Goal: Task Accomplishment & Management: Manage account settings

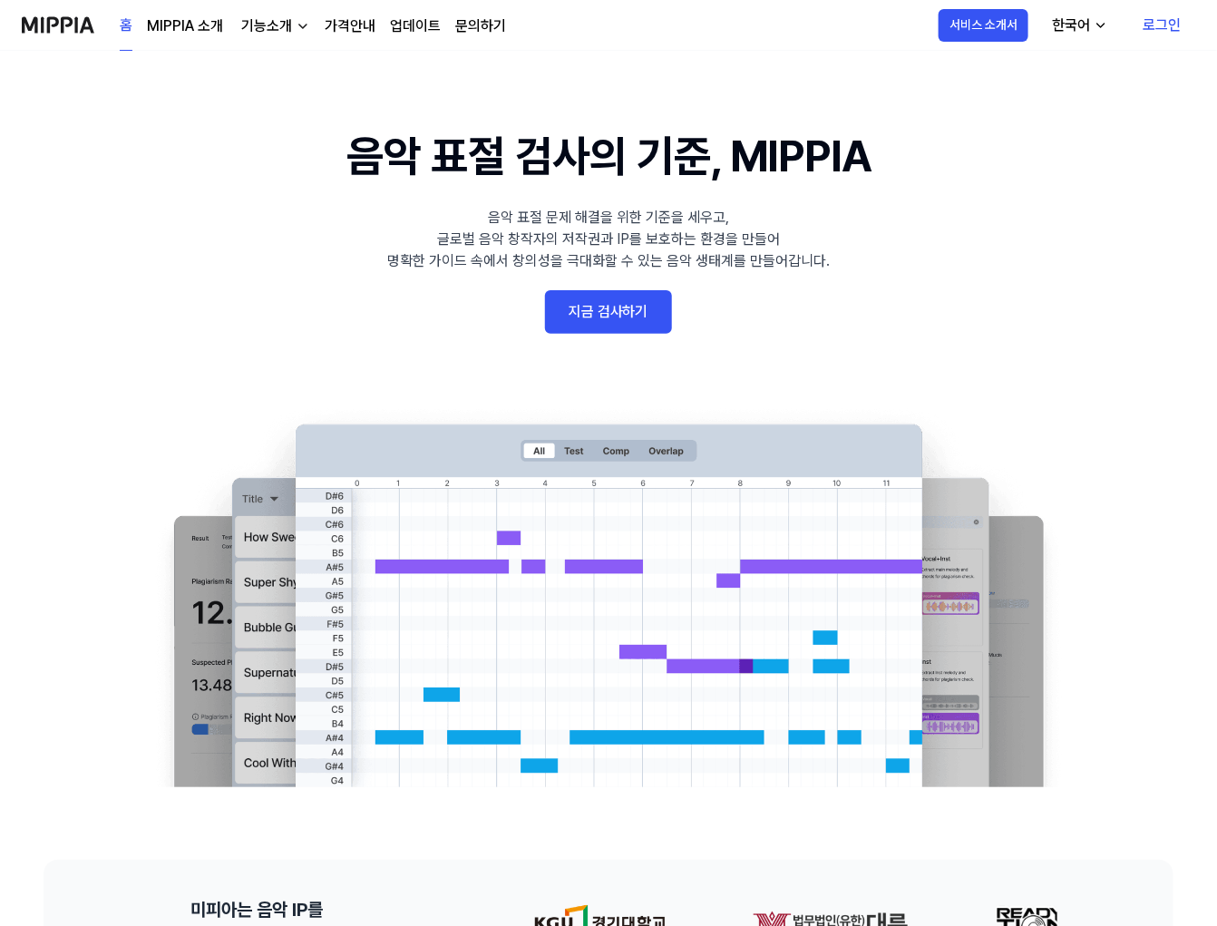
click at [92, 753] on 배너 "음악 표절 검사의 기준, MIPPIA 음악 표절 문제 해결을 위한 기준을 세우고, 글로벌 음악 창작자의 저작권과 IP를 보호하는 환경을 만들어…" at bounding box center [608, 455] width 1217 height 664
click at [207, 16] on link "MIPPIA 소개" at bounding box center [185, 26] width 76 height 22
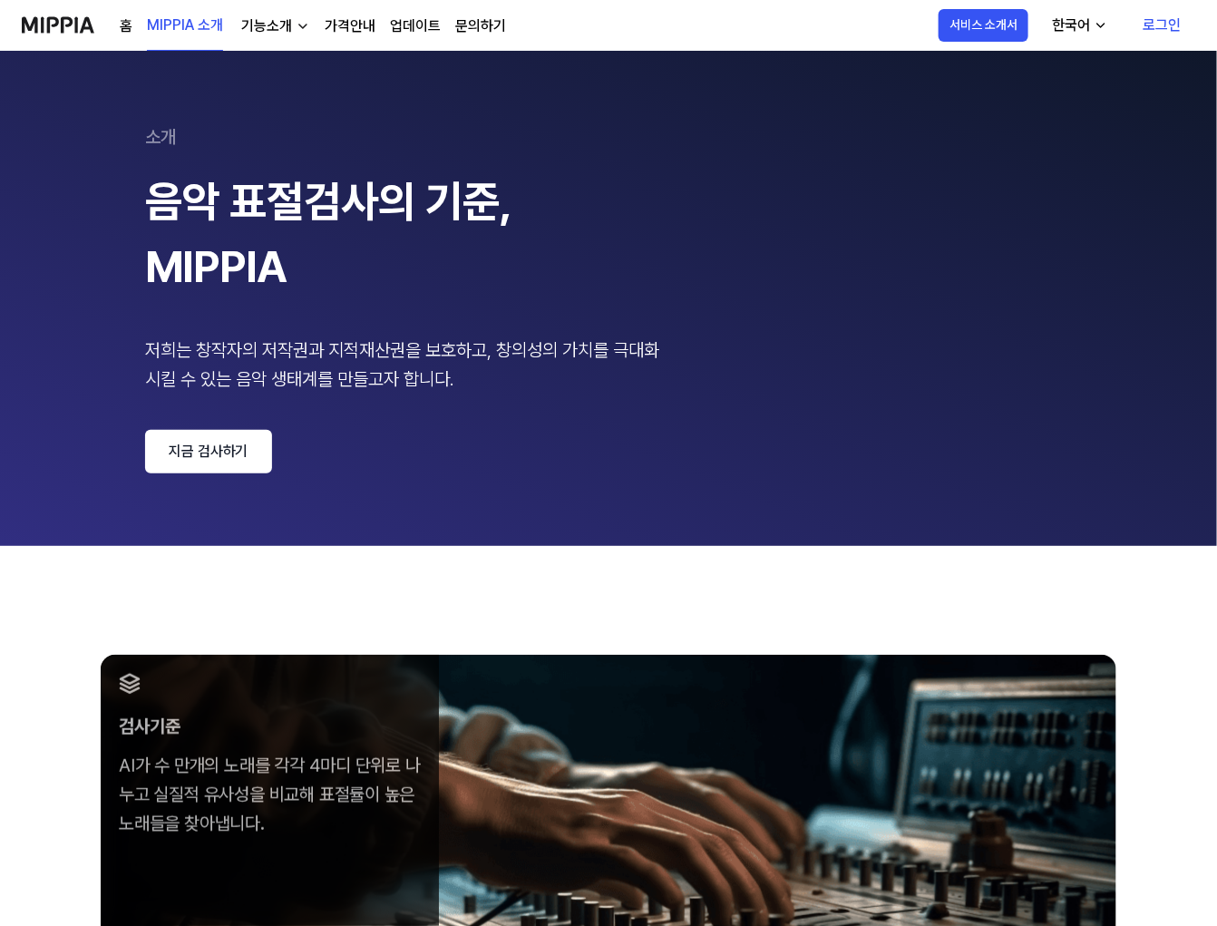
click at [1159, 21] on link "로그인" at bounding box center [1161, 25] width 67 height 51
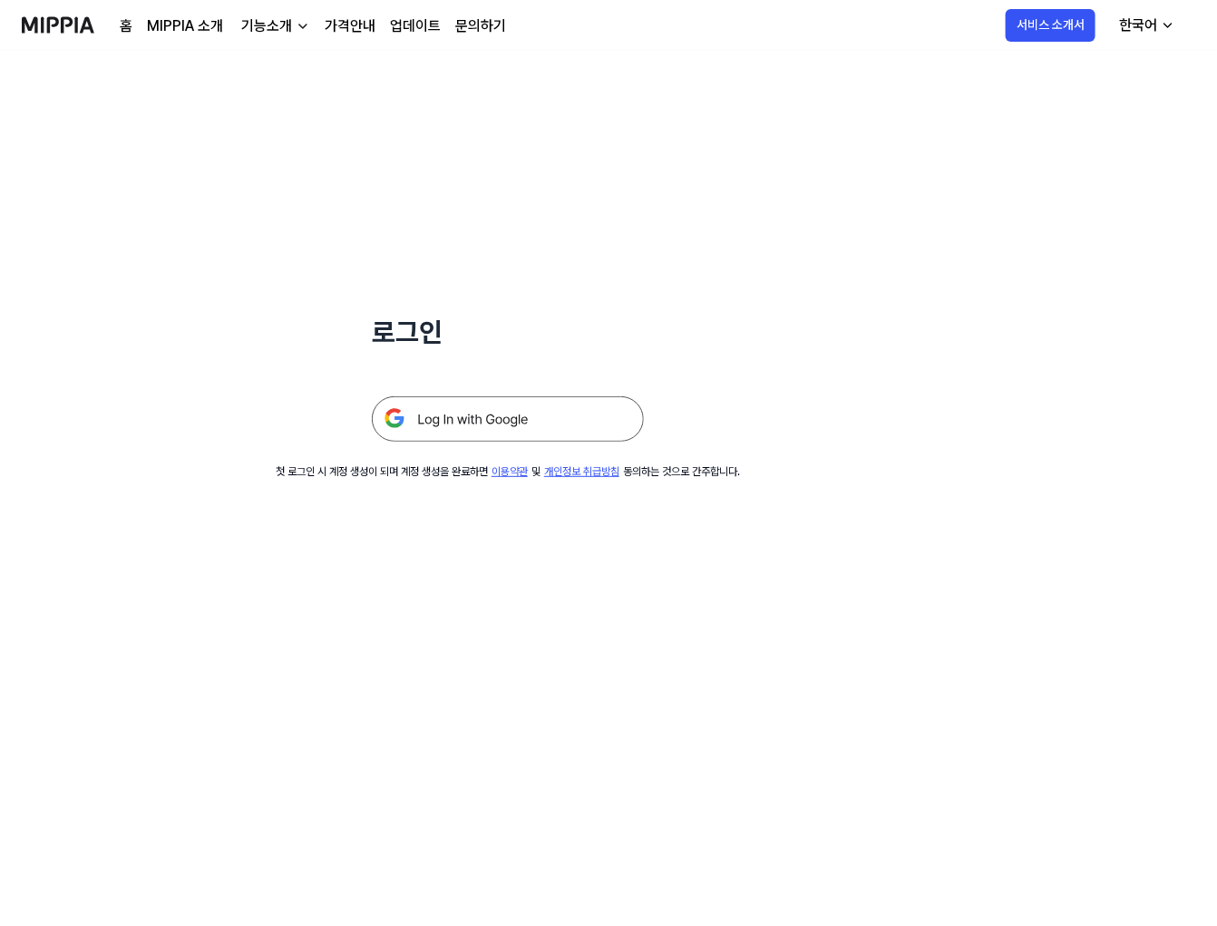
click at [599, 415] on img at bounding box center [508, 418] width 272 height 45
